Goal: Navigation & Orientation: Find specific page/section

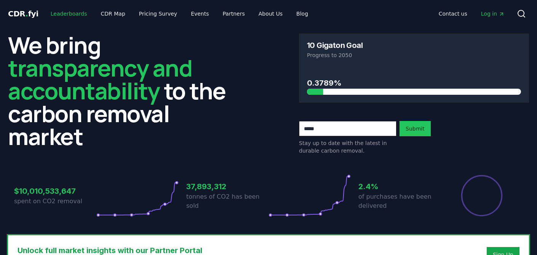
click at [64, 13] on link "Leaderboards" at bounding box center [69, 14] width 49 height 14
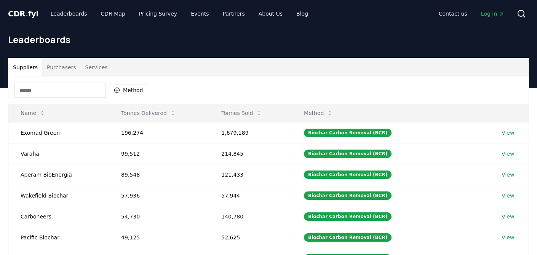
click at [61, 69] on button "Purchasers" at bounding box center [61, 67] width 38 height 18
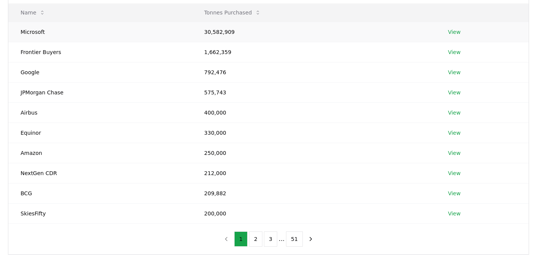
scroll to position [89, 0]
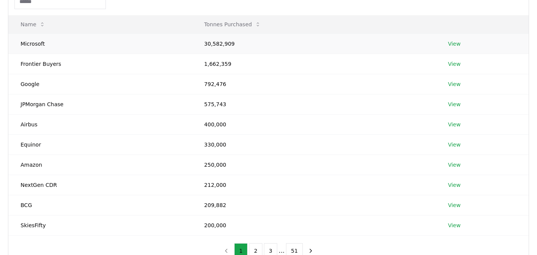
click at [453, 43] on link "View" at bounding box center [454, 44] width 13 height 8
